Goal: Information Seeking & Learning: Learn about a topic

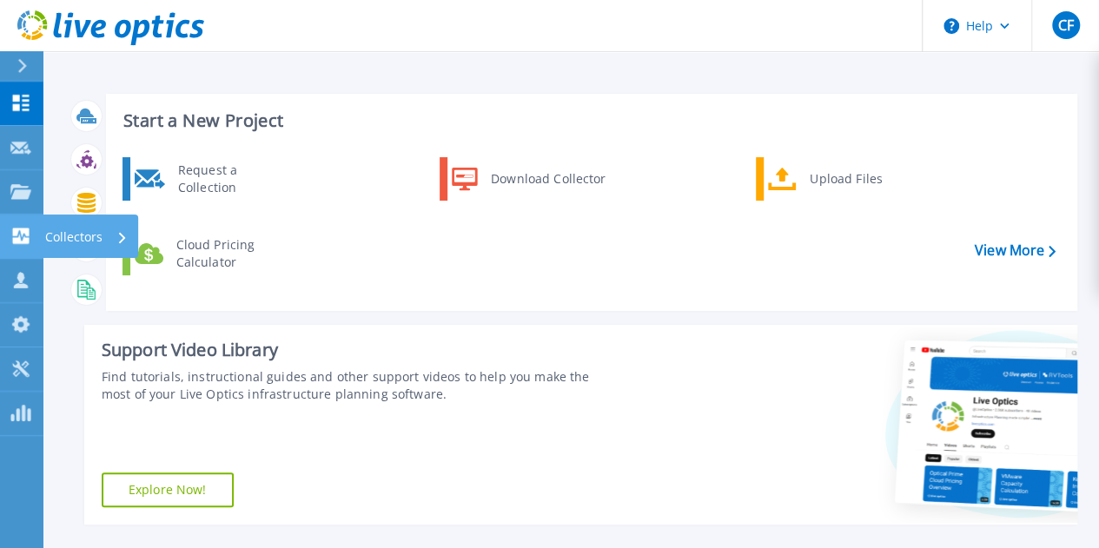
click at [25, 238] on icon at bounding box center [21, 236] width 17 height 17
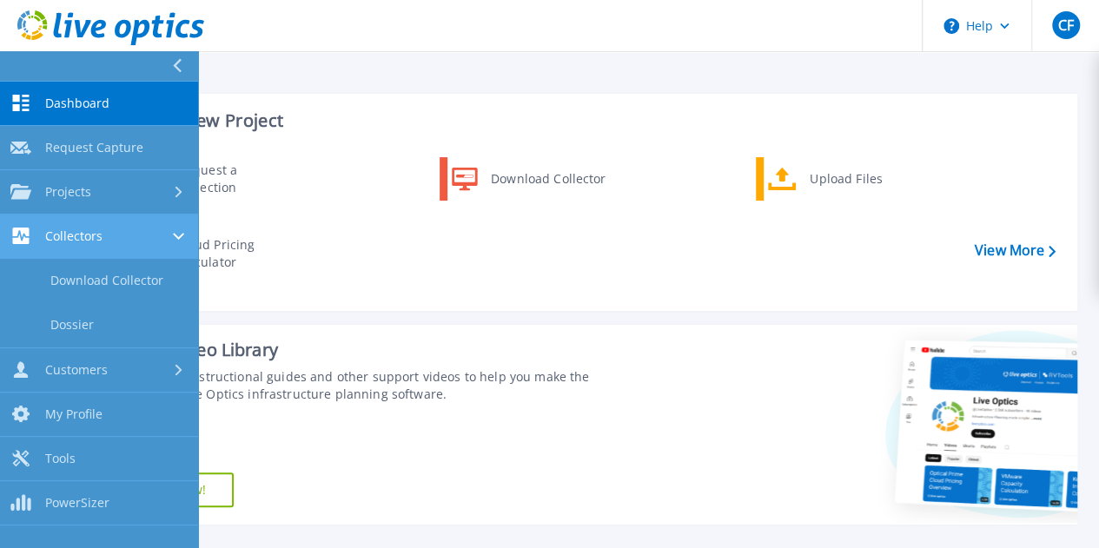
click at [174, 235] on icon at bounding box center [178, 236] width 11 height 7
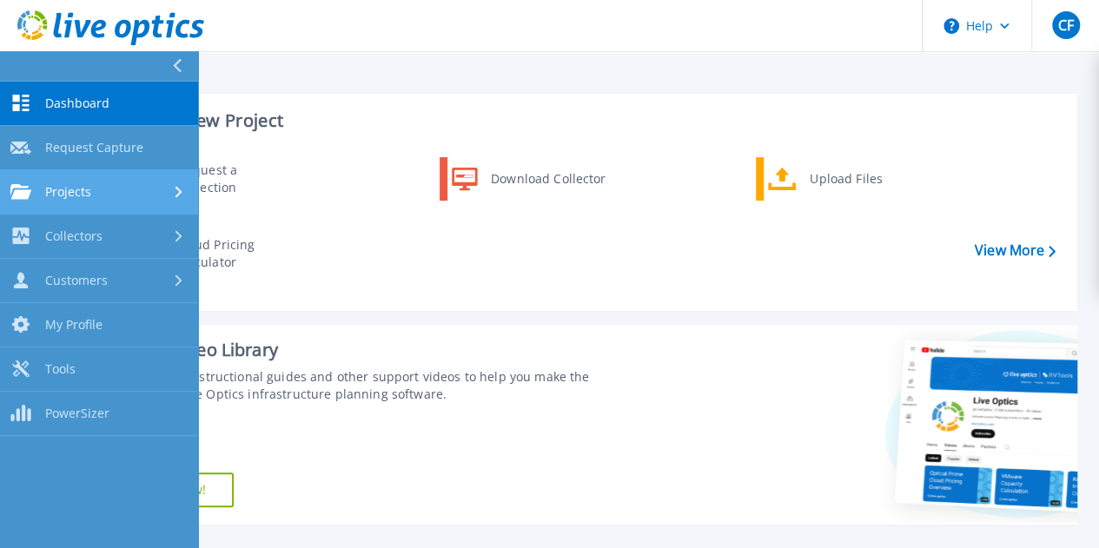
click at [178, 196] on icon at bounding box center [179, 191] width 7 height 11
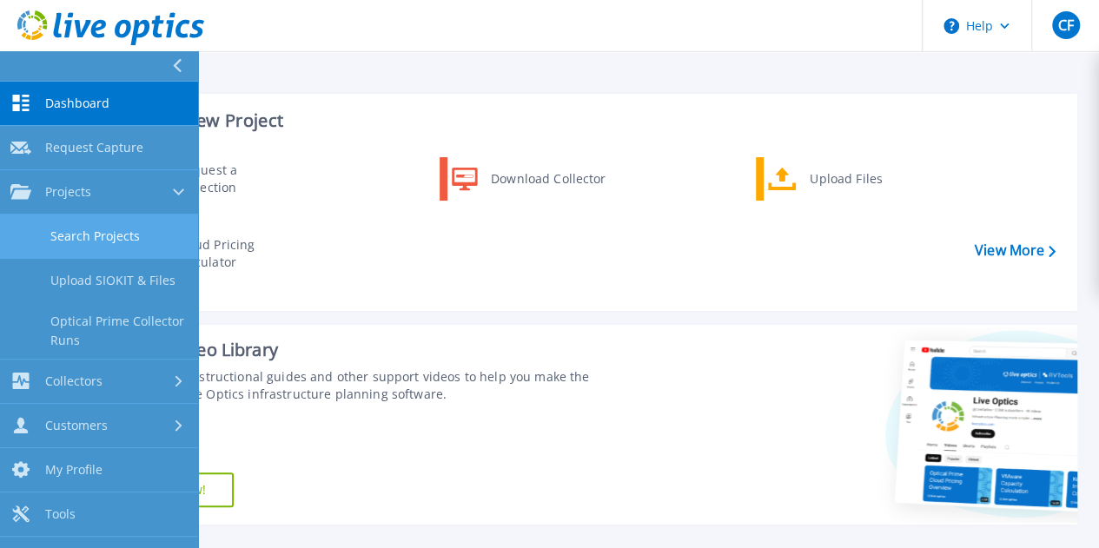
click at [141, 241] on link "Search Projects" at bounding box center [99, 237] width 198 height 44
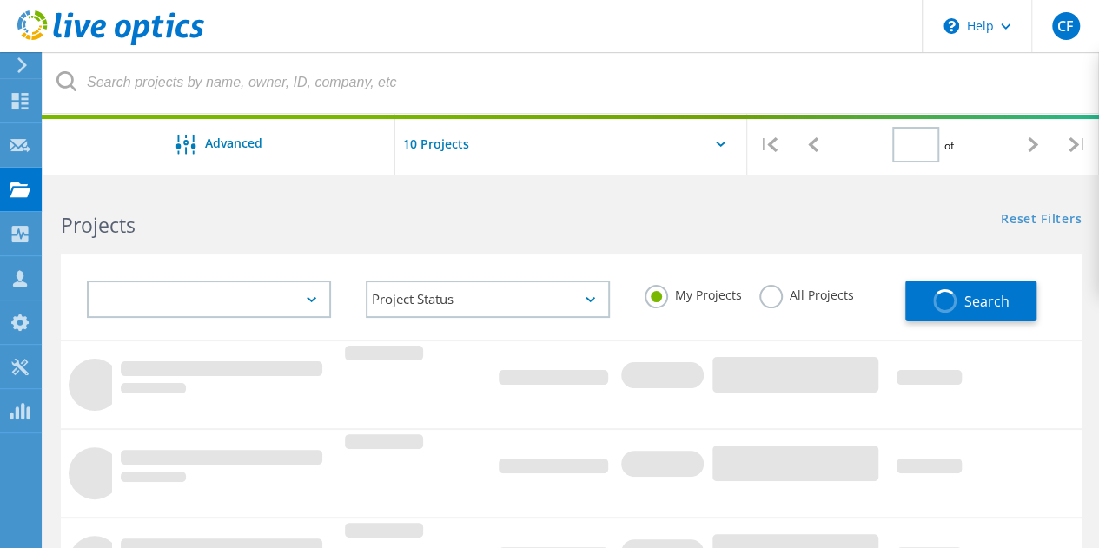
type input "1"
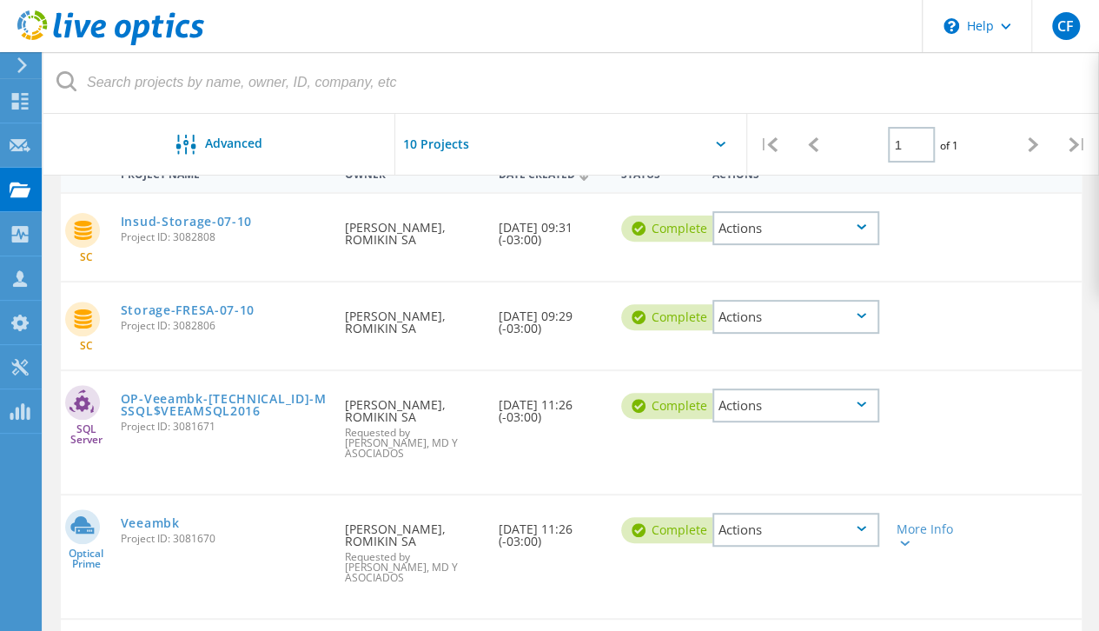
scroll to position [148, 0]
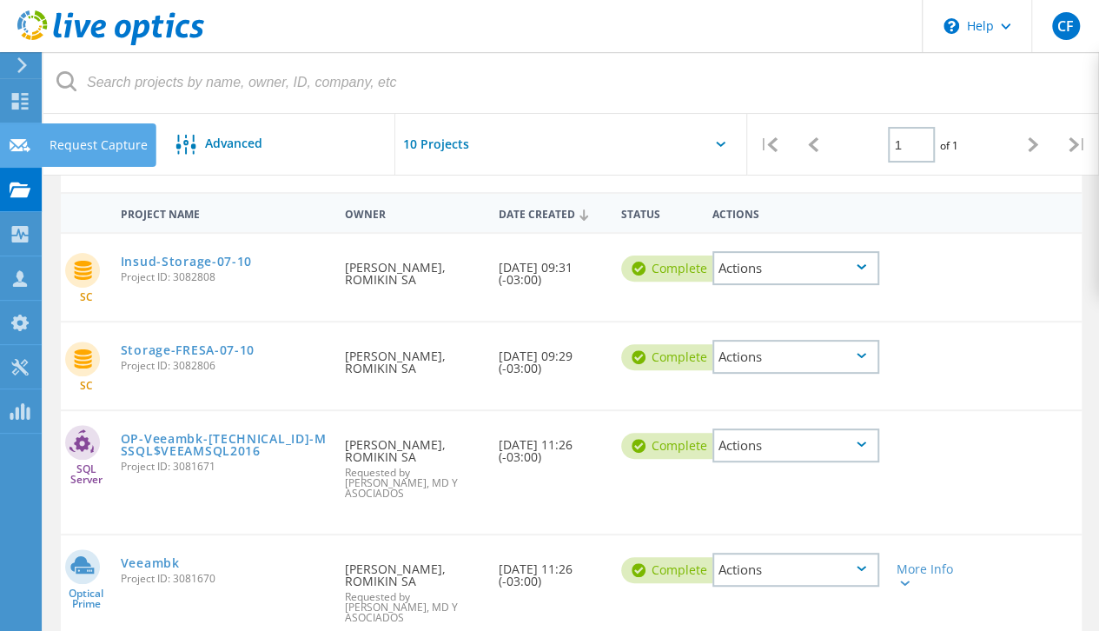
click at [28, 144] on icon at bounding box center [20, 145] width 21 height 17
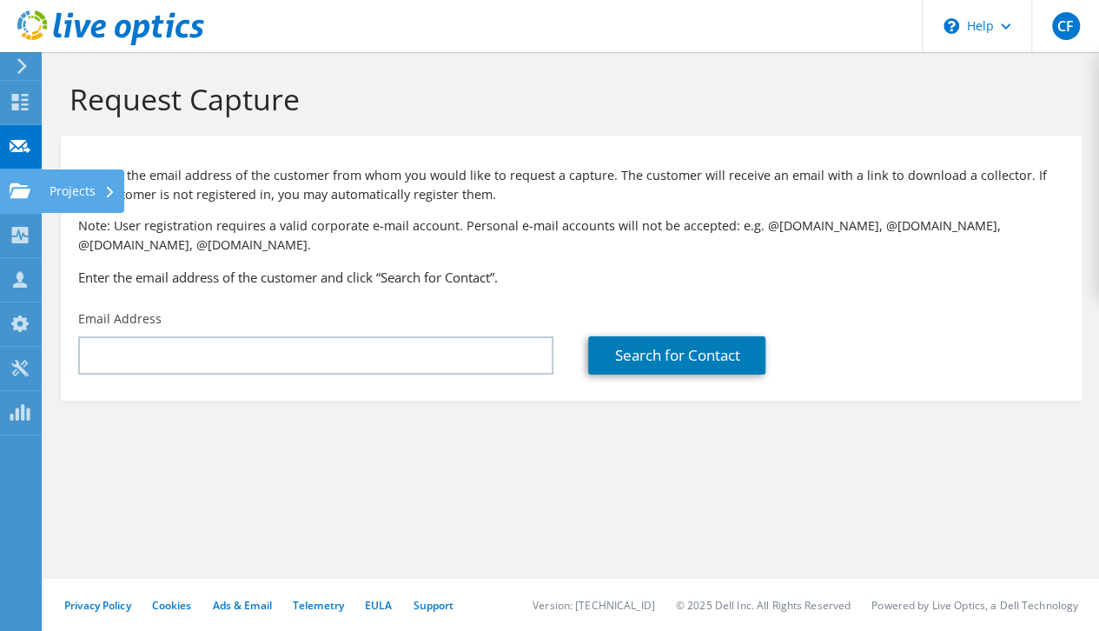
click at [50, 199] on div "Projects" at bounding box center [82, 190] width 83 height 43
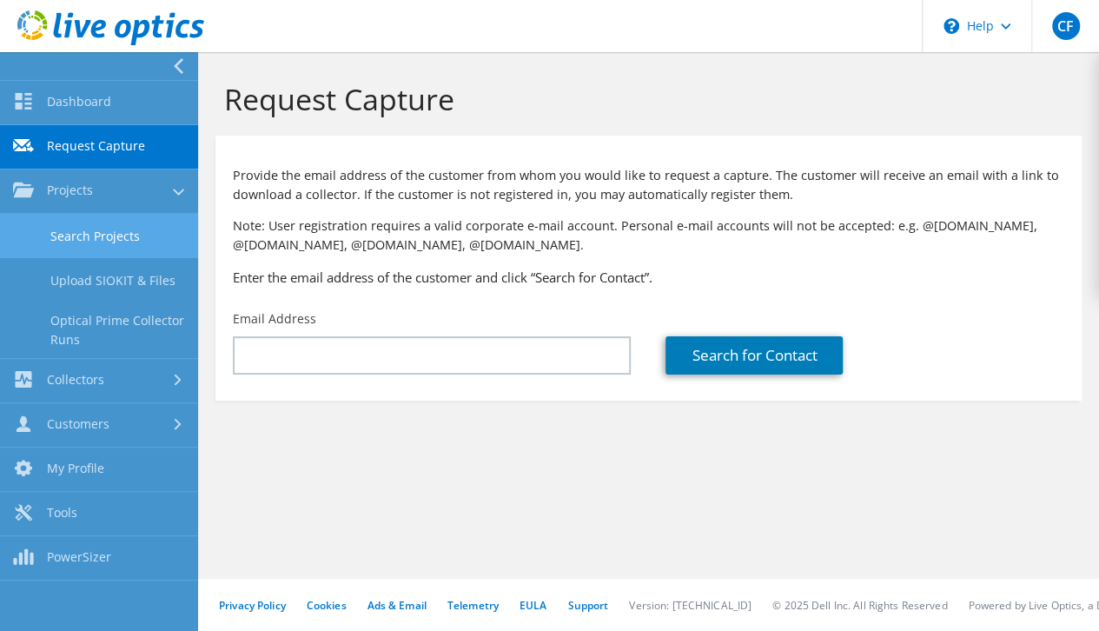
click at [91, 230] on link "Search Projects" at bounding box center [99, 236] width 198 height 44
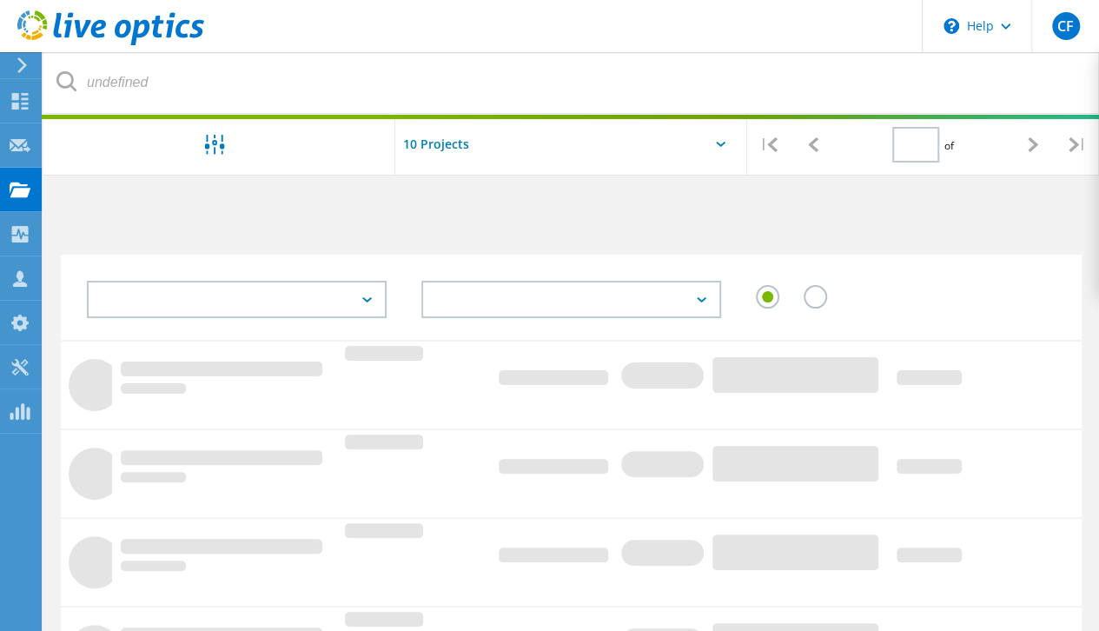
type input "1"
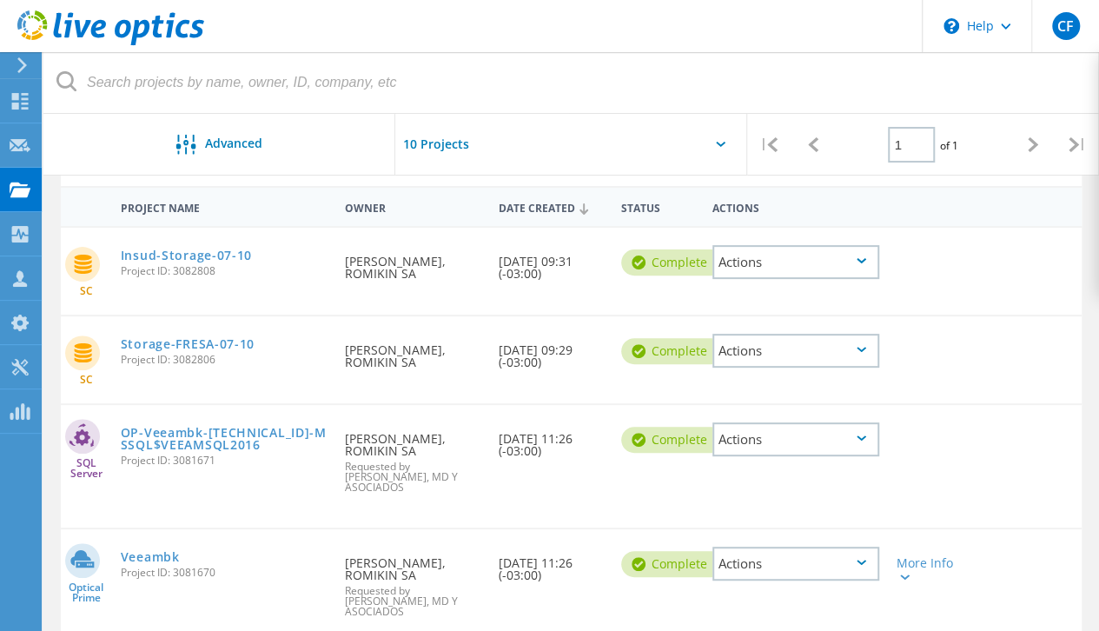
scroll to position [194, 0]
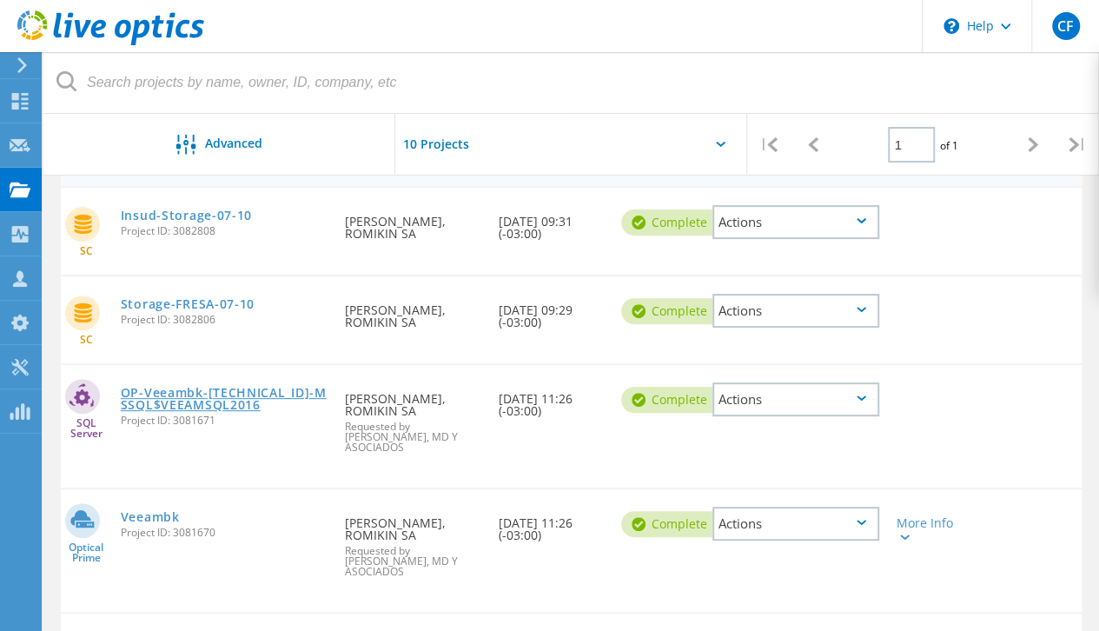
click at [204, 407] on link "OP-Veeambk-[TECHNICAL_ID]-MSSQL$VEEAMSQL2016" at bounding box center [225, 399] width 208 height 24
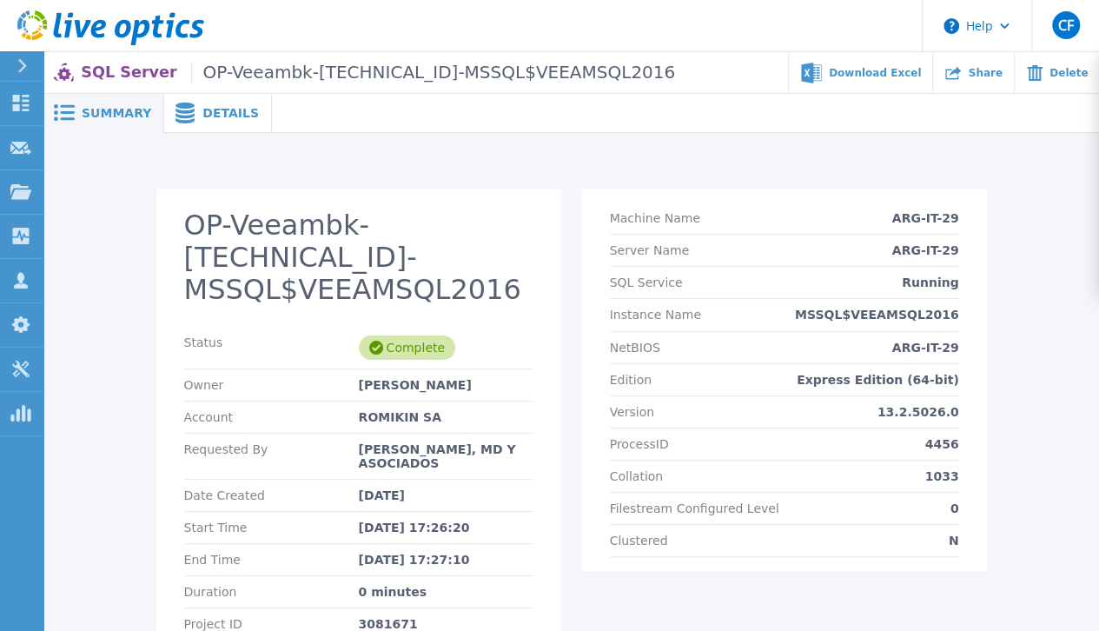
click at [202, 110] on span "Details" at bounding box center [230, 113] width 56 height 12
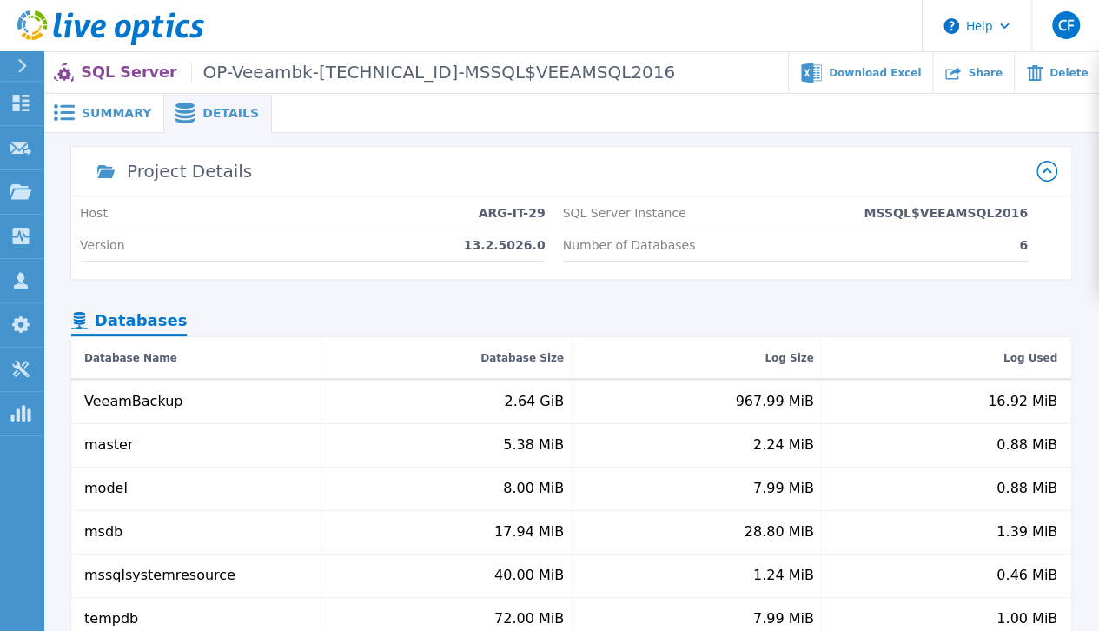
click at [1050, 174] on icon at bounding box center [1047, 171] width 21 height 21
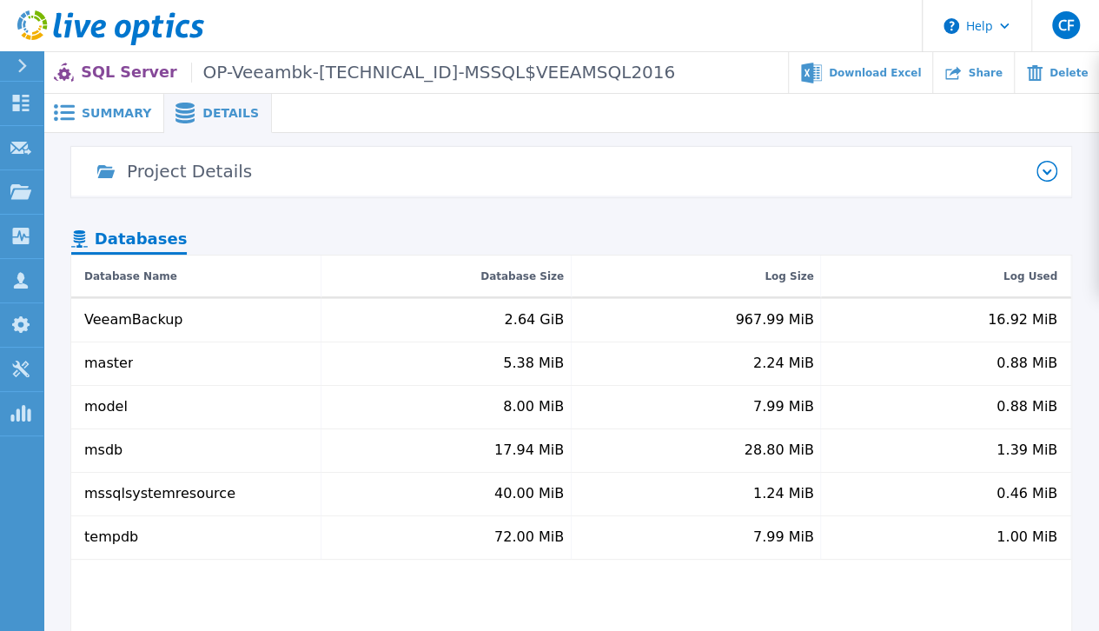
click at [1050, 174] on icon at bounding box center [1047, 171] width 21 height 21
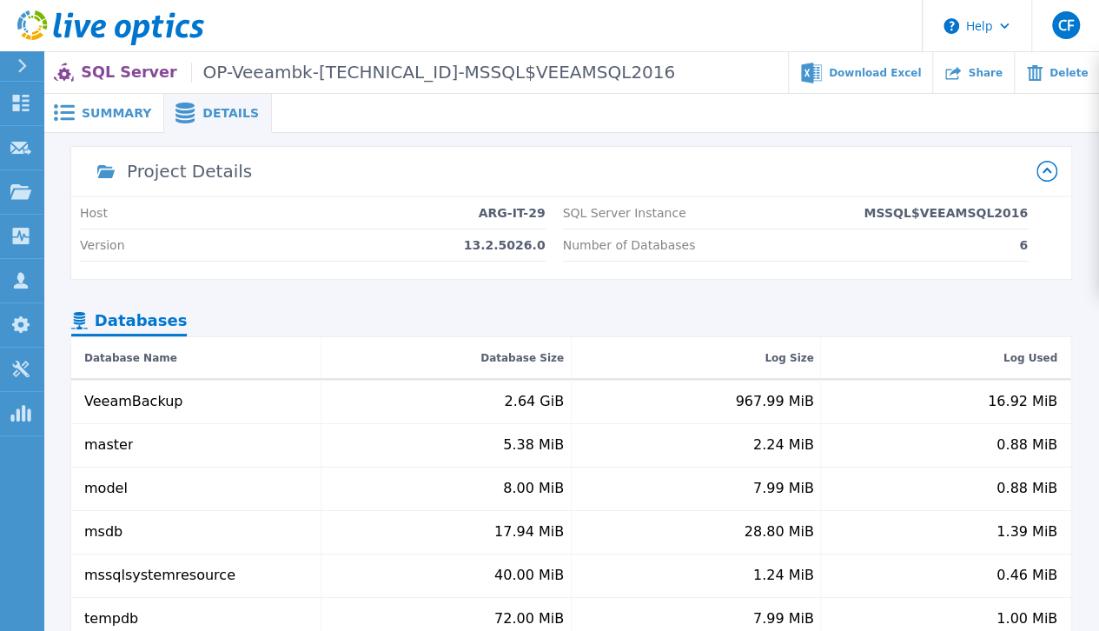
click at [76, 125] on div "Summary" at bounding box center [103, 113] width 121 height 39
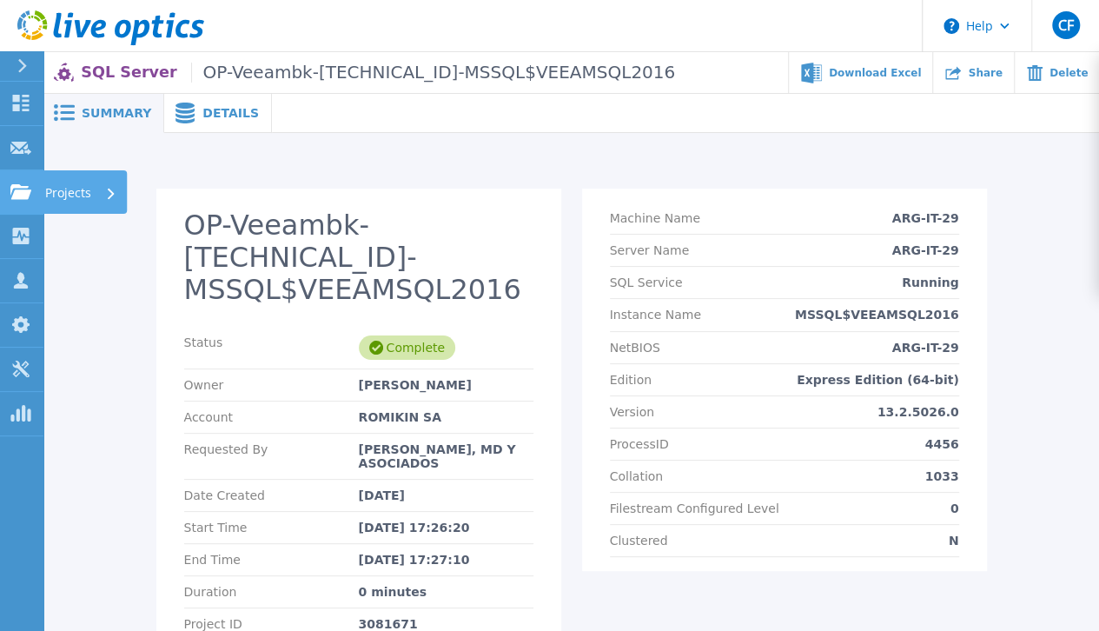
click at [24, 199] on icon at bounding box center [20, 191] width 21 height 15
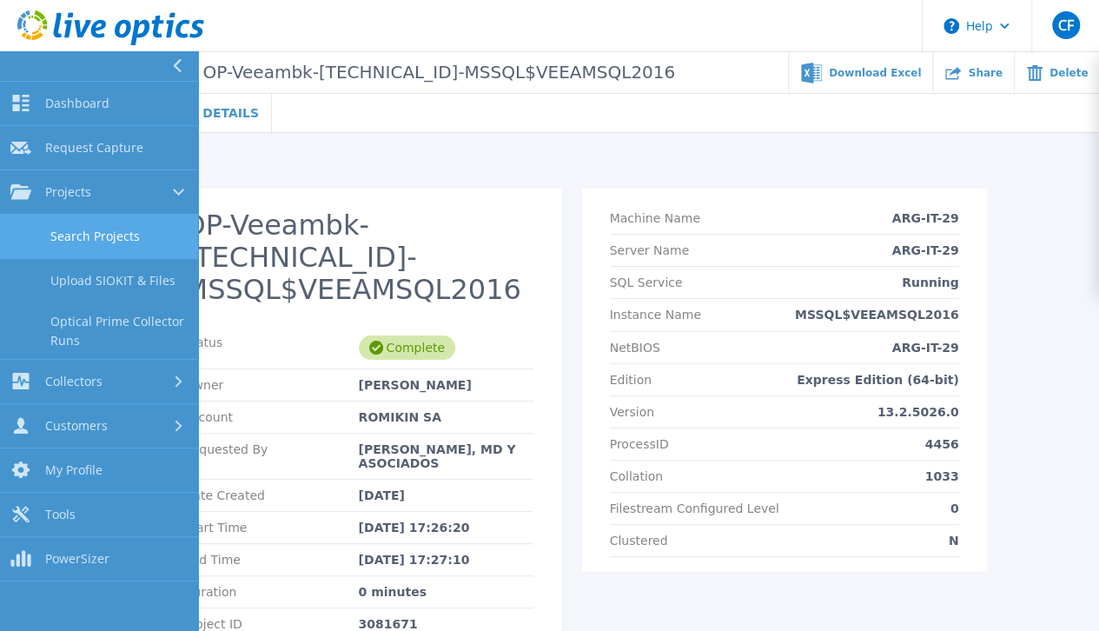
click at [113, 229] on link "Search Projects" at bounding box center [99, 237] width 198 height 44
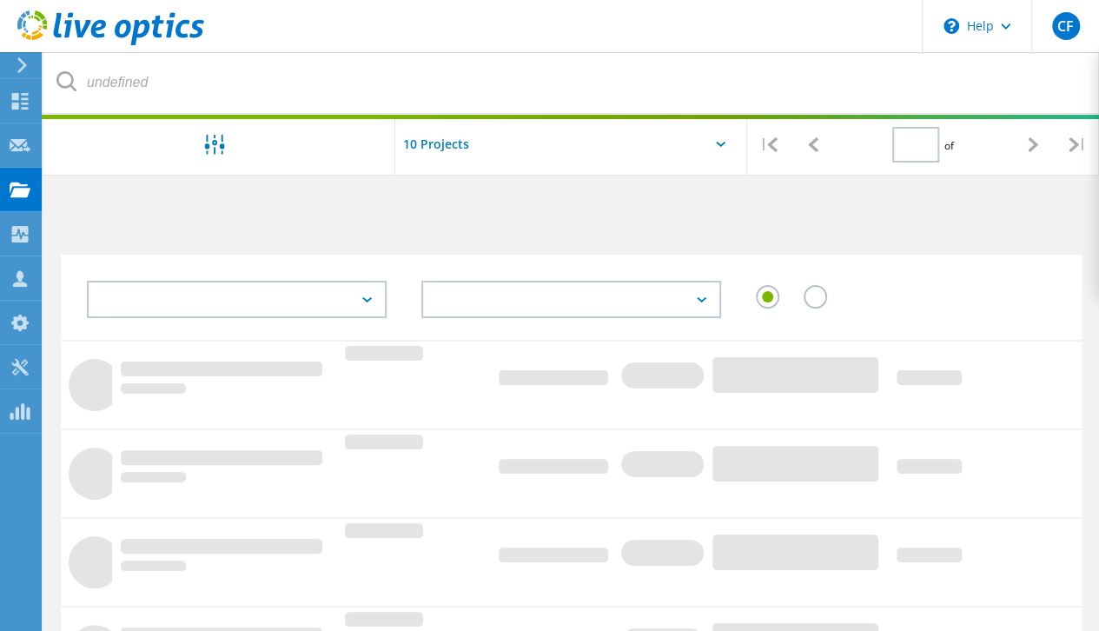
type input "1"
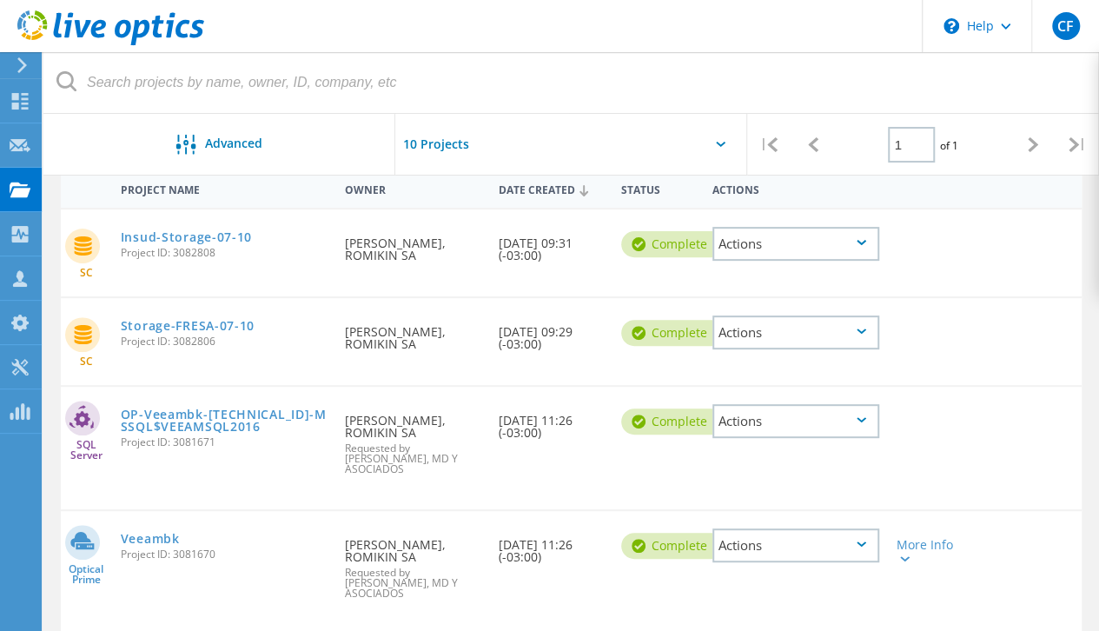
scroll to position [182, 0]
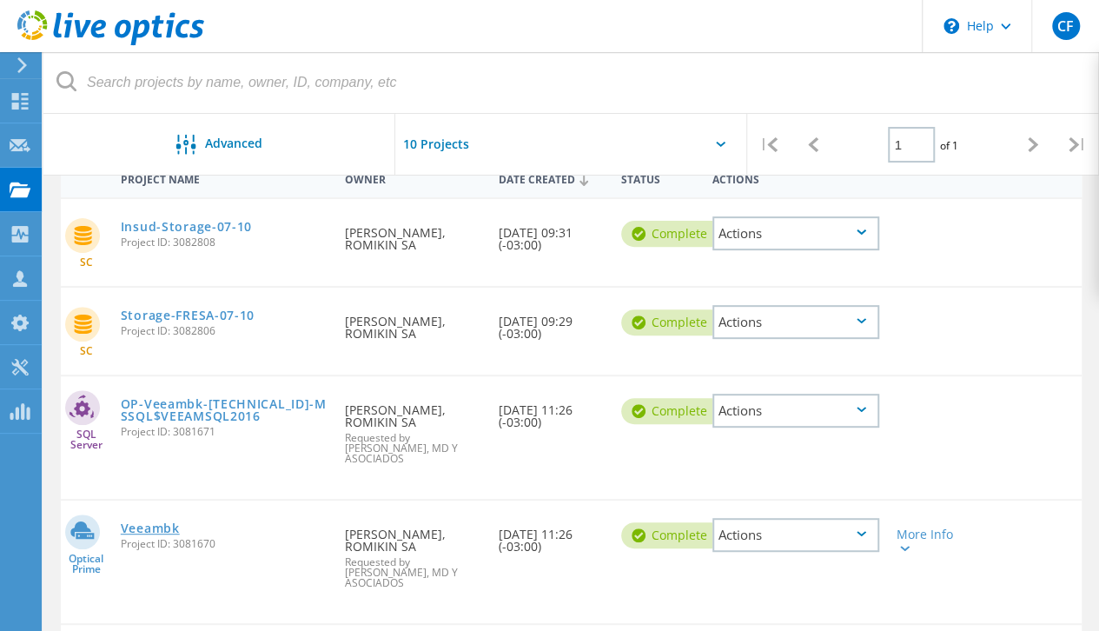
click at [156, 531] on link "Veeambk" at bounding box center [150, 528] width 59 height 12
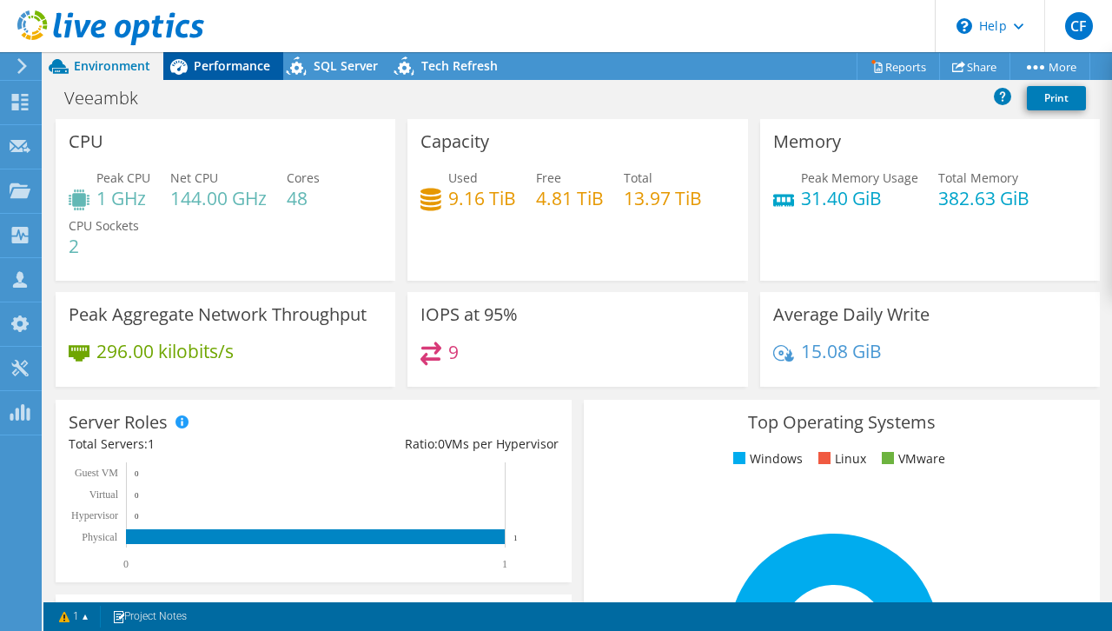
click at [234, 69] on span "Performance" at bounding box center [232, 65] width 76 height 17
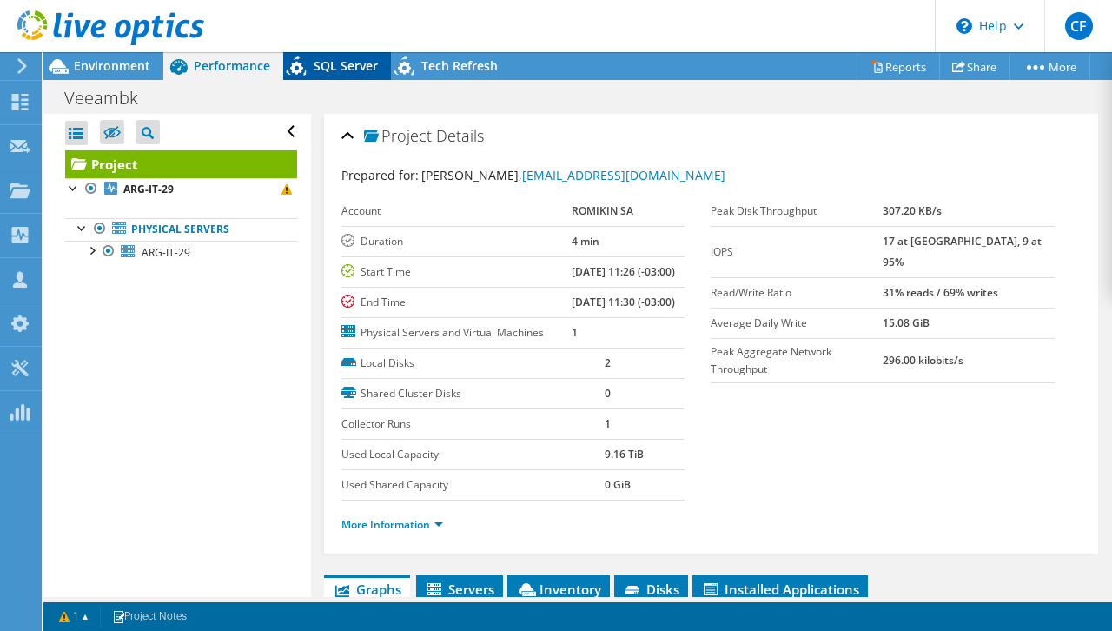
click at [315, 69] on span "SQL Server" at bounding box center [346, 65] width 64 height 17
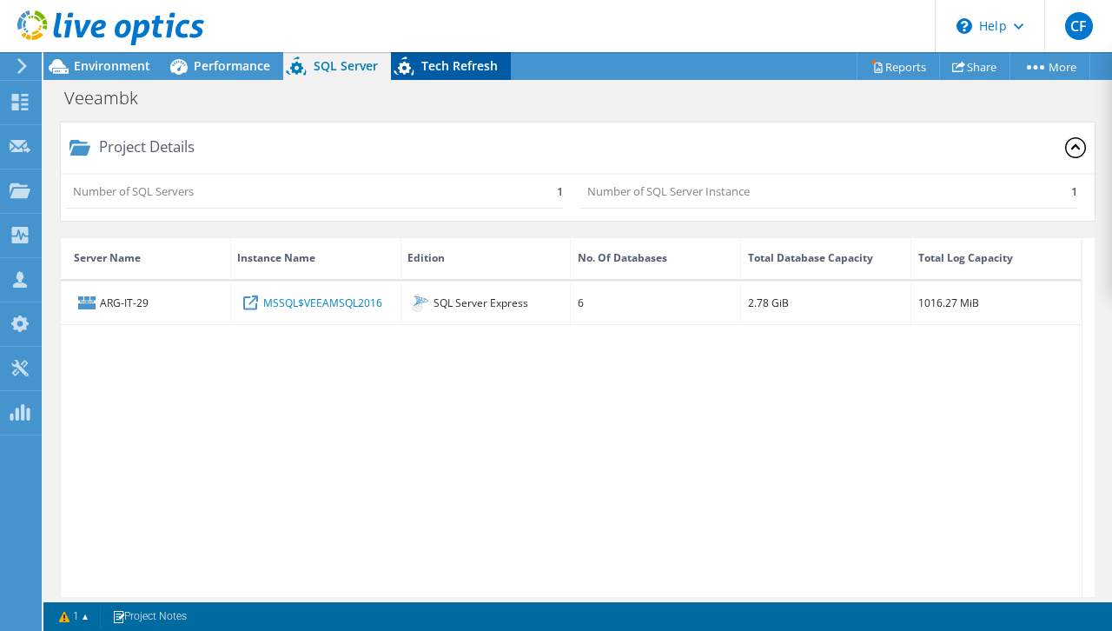
click at [454, 52] on div "Tech Refresh" at bounding box center [451, 66] width 120 height 28
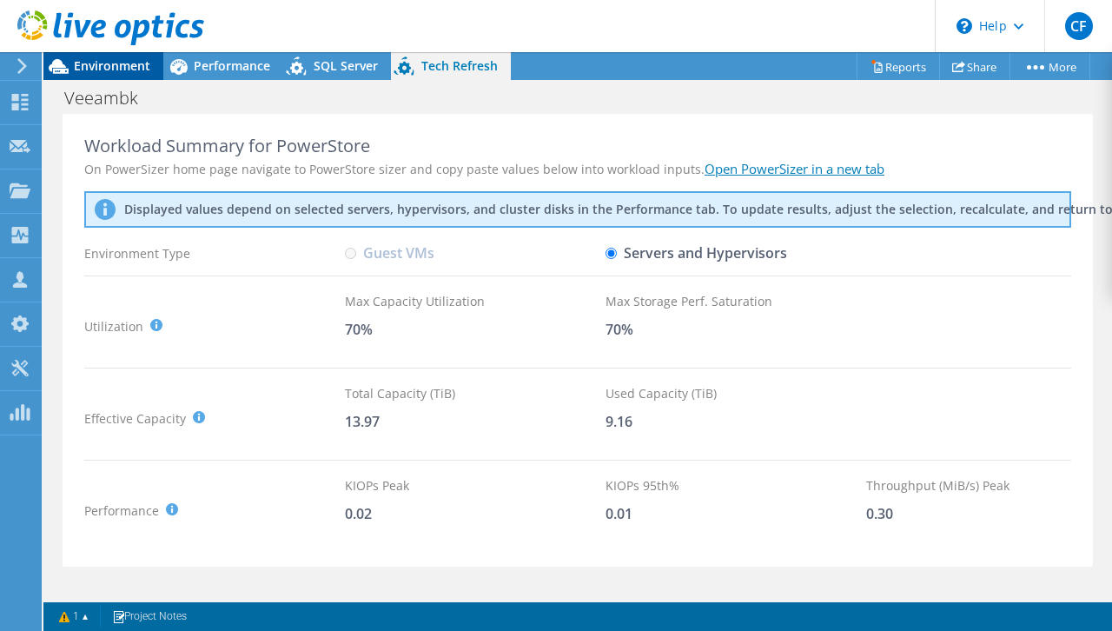
click at [116, 70] on span "Environment" at bounding box center [112, 65] width 76 height 17
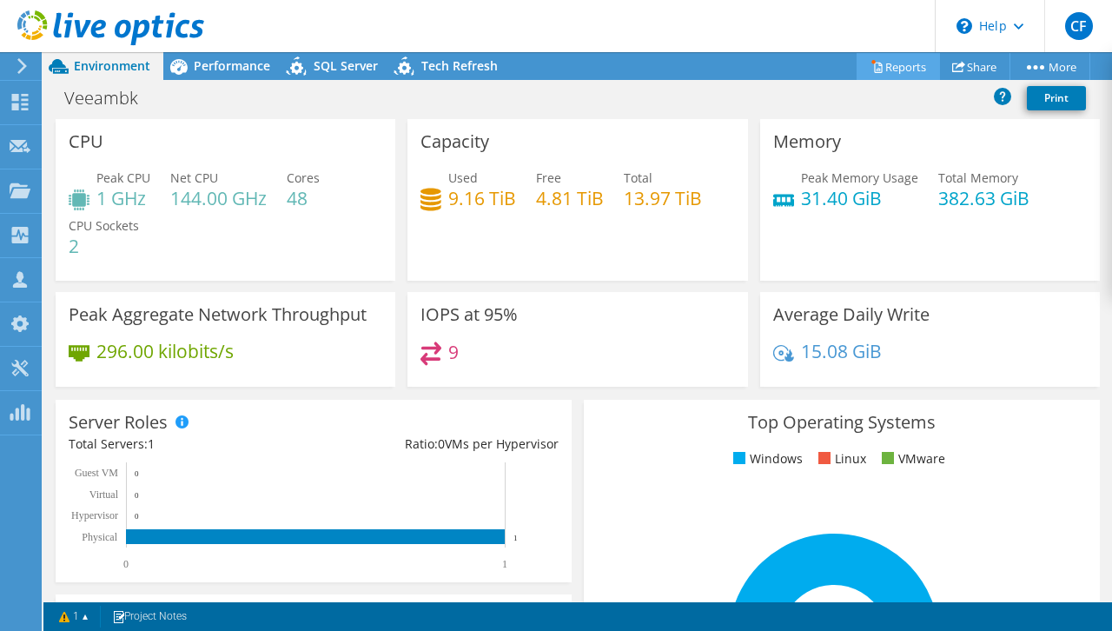
click at [890, 74] on link "Reports" at bounding box center [898, 66] width 83 height 27
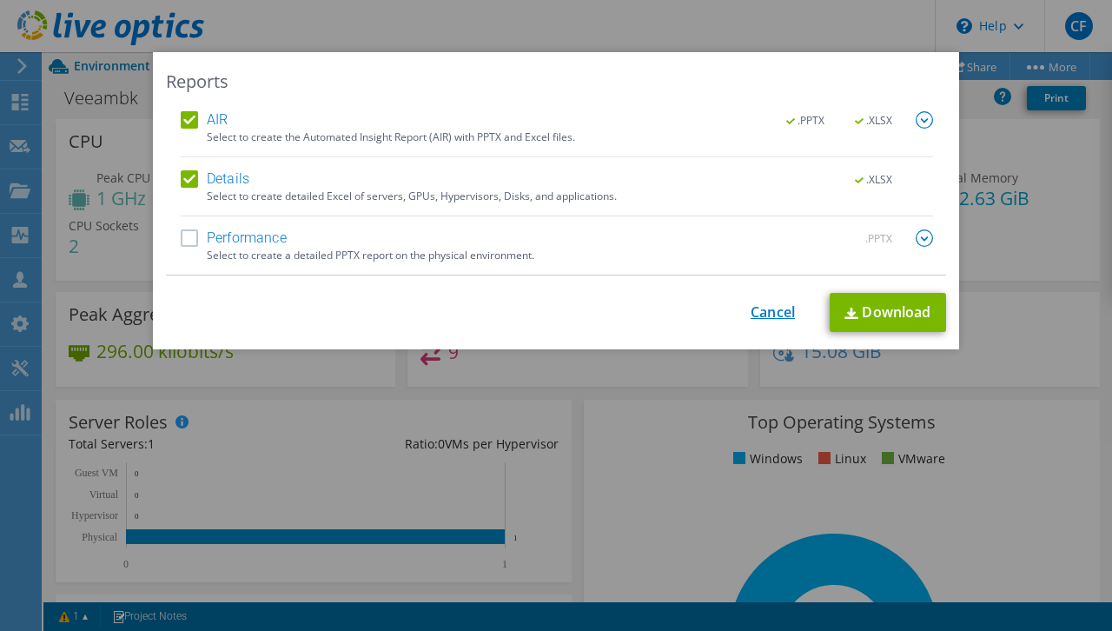
click at [772, 318] on link "Cancel" at bounding box center [773, 312] width 44 height 17
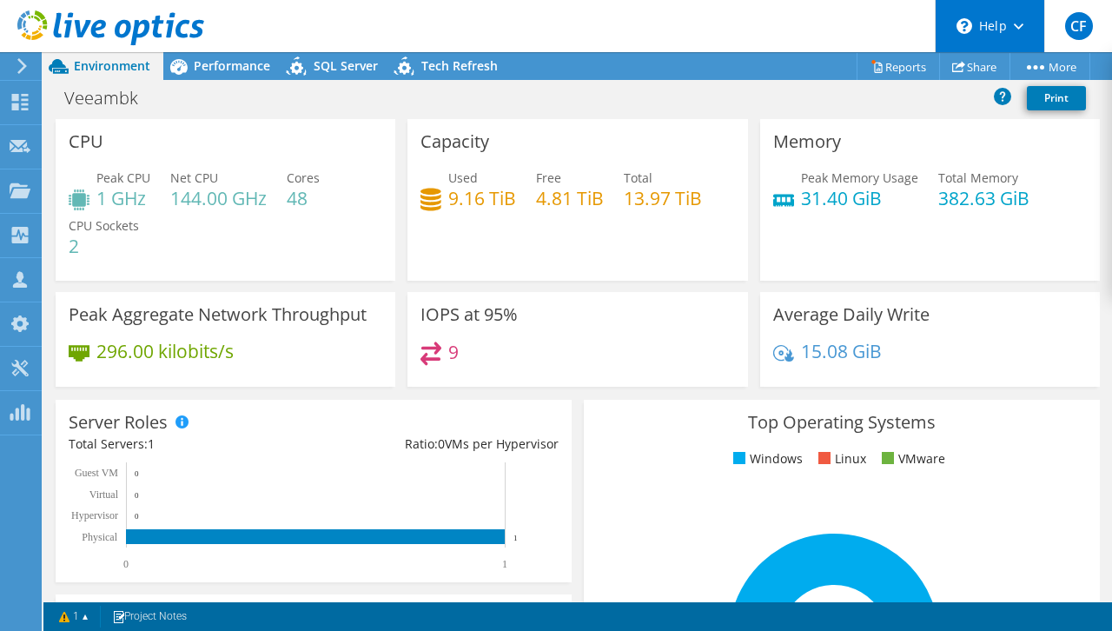
click at [1006, 14] on div "\n Help" at bounding box center [989, 26] width 109 height 52
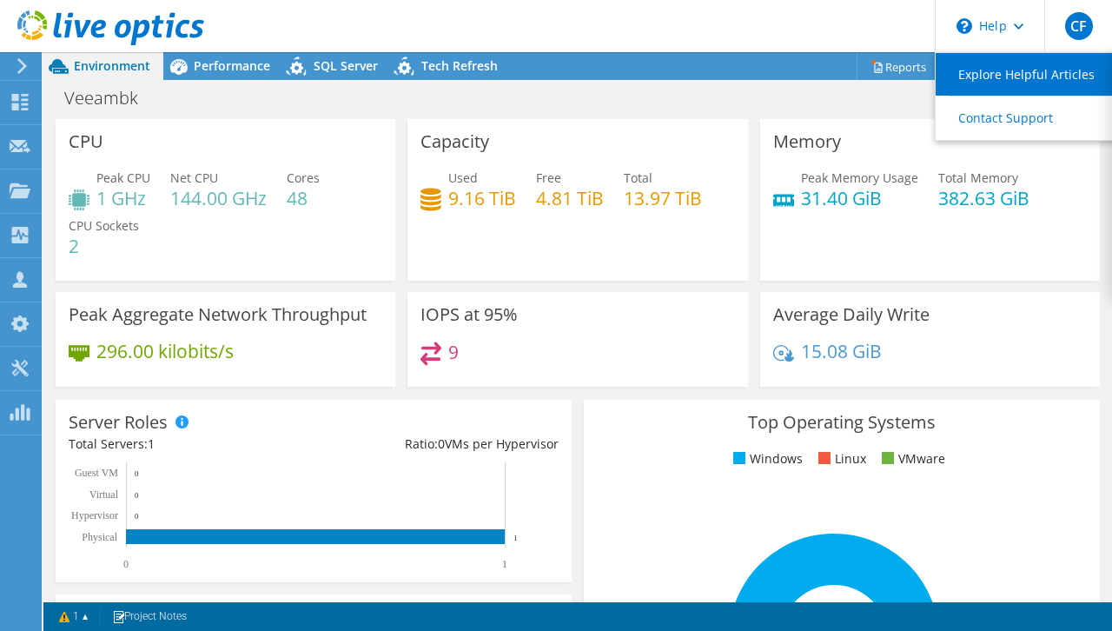
click at [1016, 76] on link "Explore Helpful Articles" at bounding box center [1033, 74] width 194 height 43
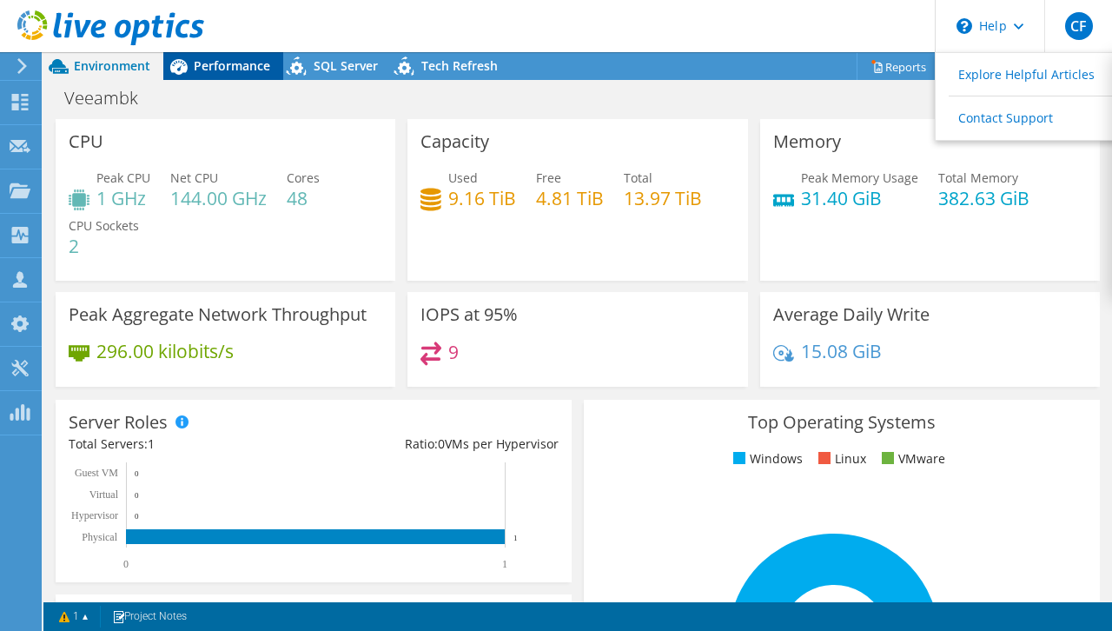
click at [229, 63] on span "Performance" at bounding box center [232, 65] width 76 height 17
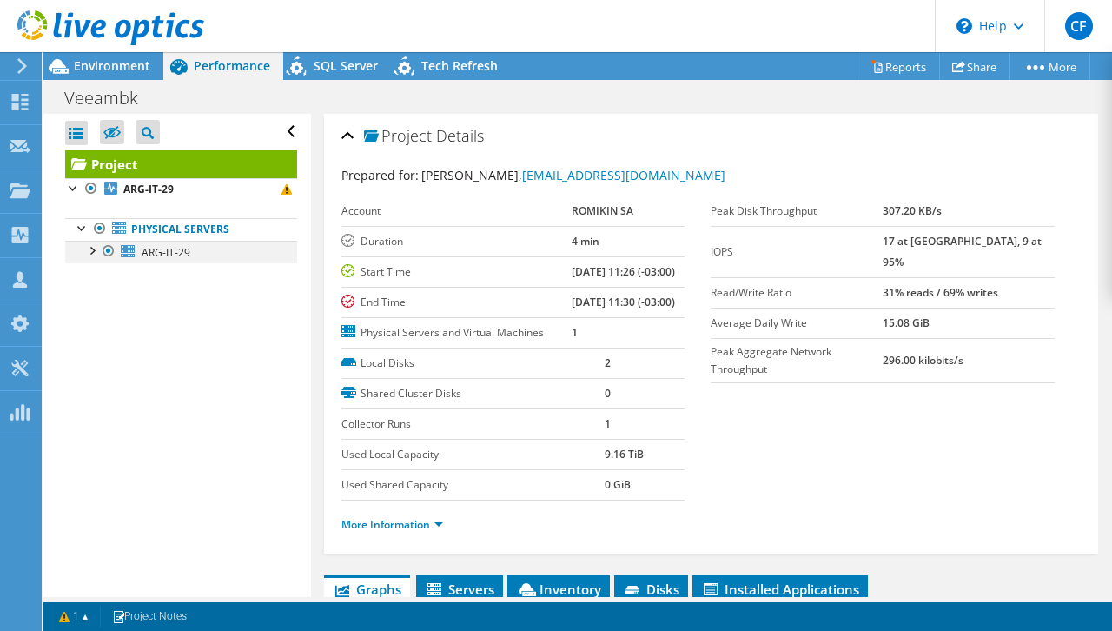
click at [96, 247] on div at bounding box center [91, 249] width 17 height 17
